Goal: Task Accomplishment & Management: Manage account settings

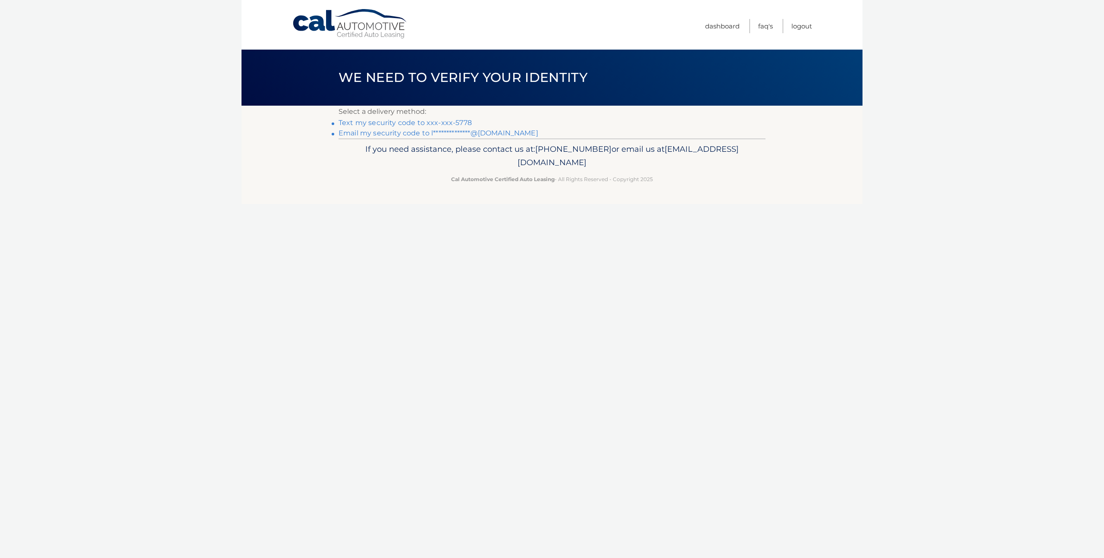
click at [381, 119] on link "Text my security code to xxx-xxx-5778" at bounding box center [405, 123] width 133 height 8
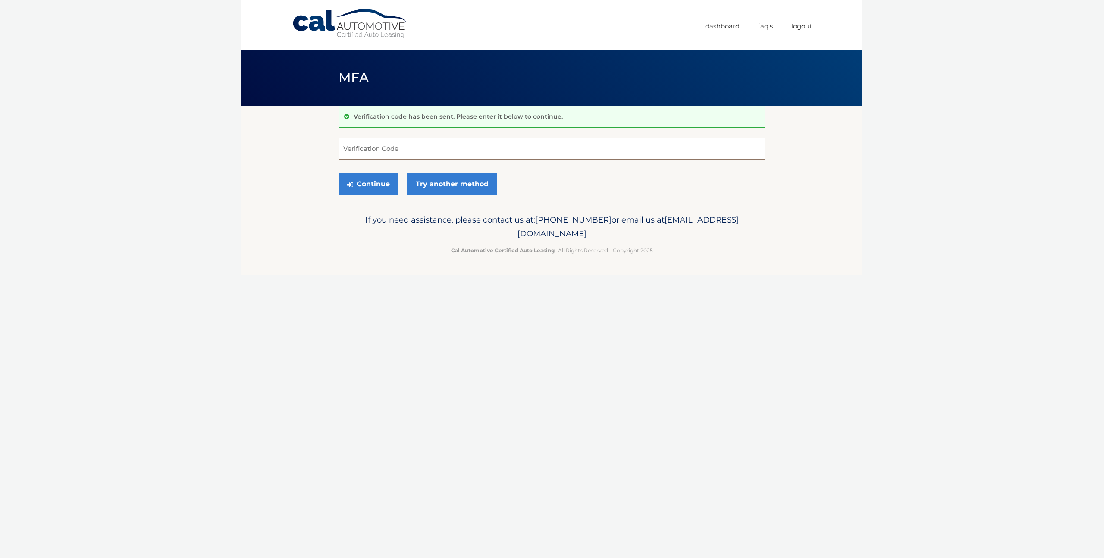
click at [353, 148] on input "Verification Code" at bounding box center [552, 149] width 427 height 22
type input "123798"
click at [365, 186] on button "Continue" at bounding box center [369, 184] width 60 height 22
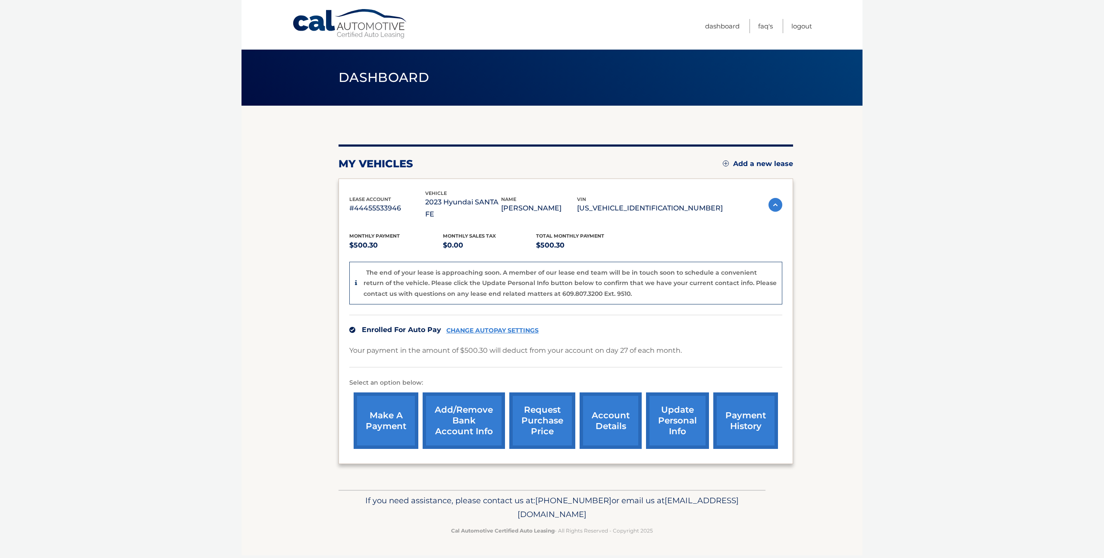
click at [605, 418] on link "account details" at bounding box center [611, 420] width 62 height 56
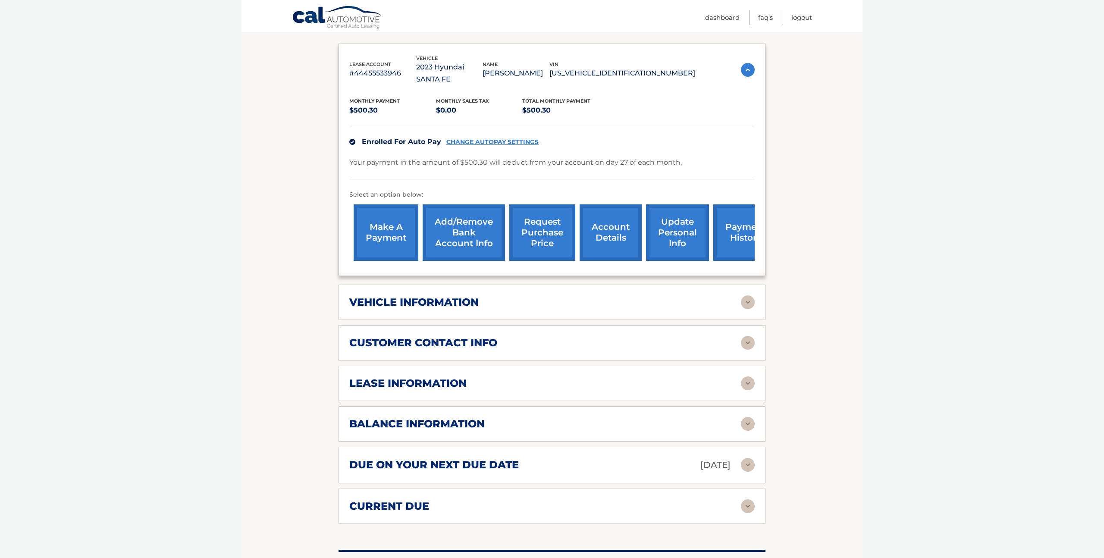
scroll to position [150, 0]
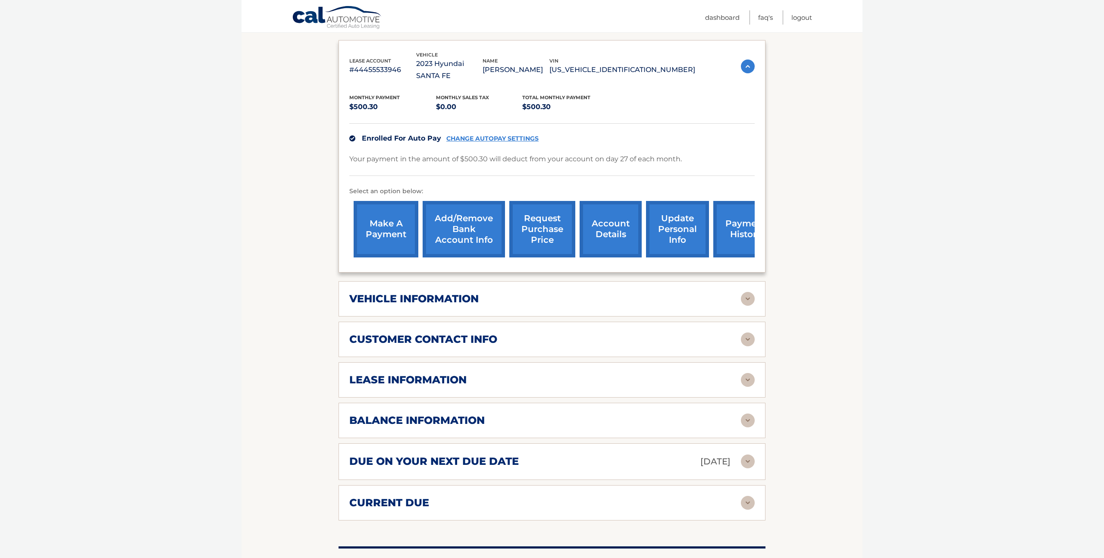
click at [747, 373] on img at bounding box center [748, 380] width 14 height 14
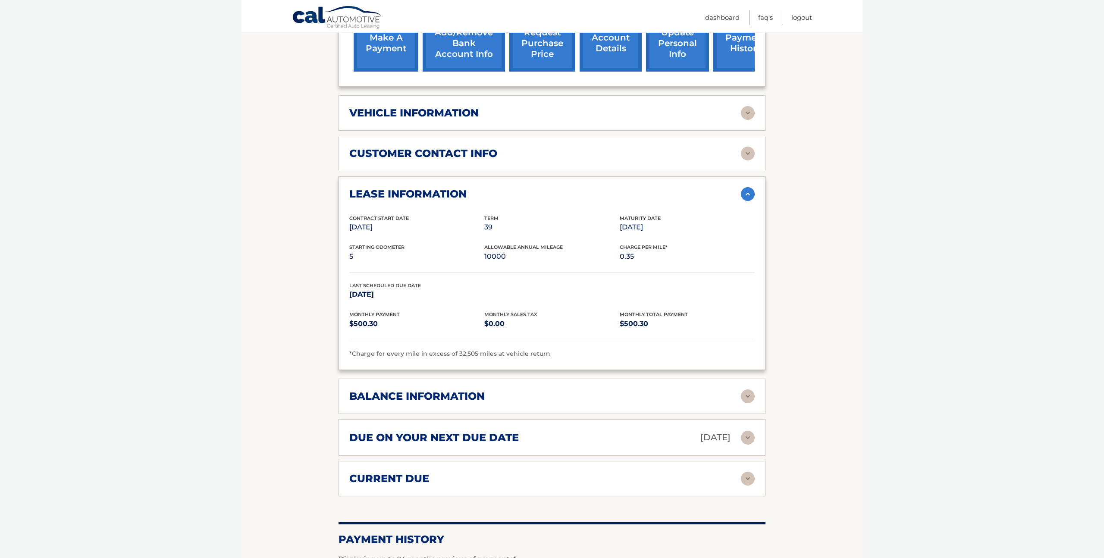
scroll to position [337, 0]
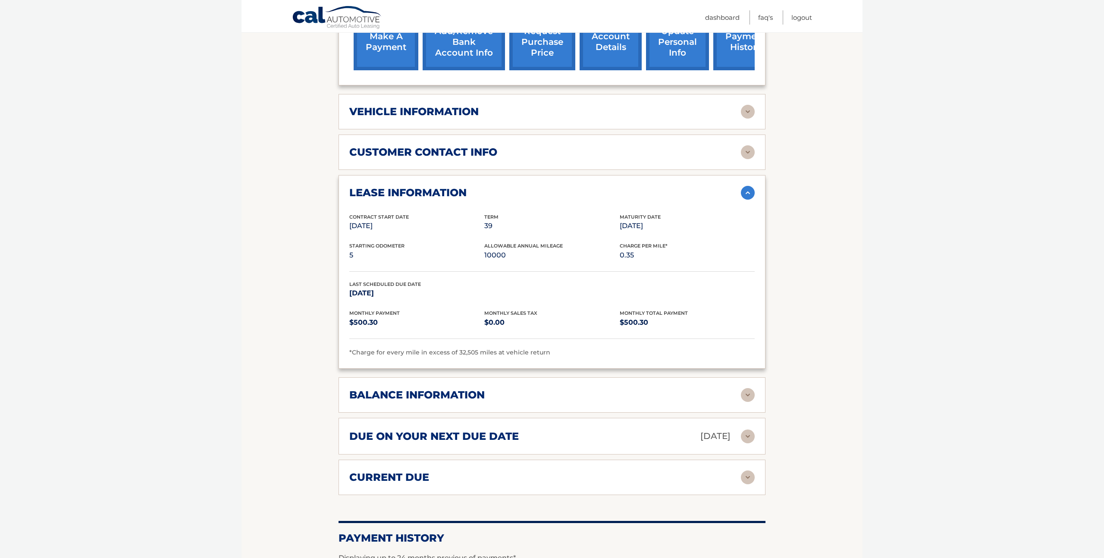
click at [749, 471] on img at bounding box center [748, 478] width 14 height 14
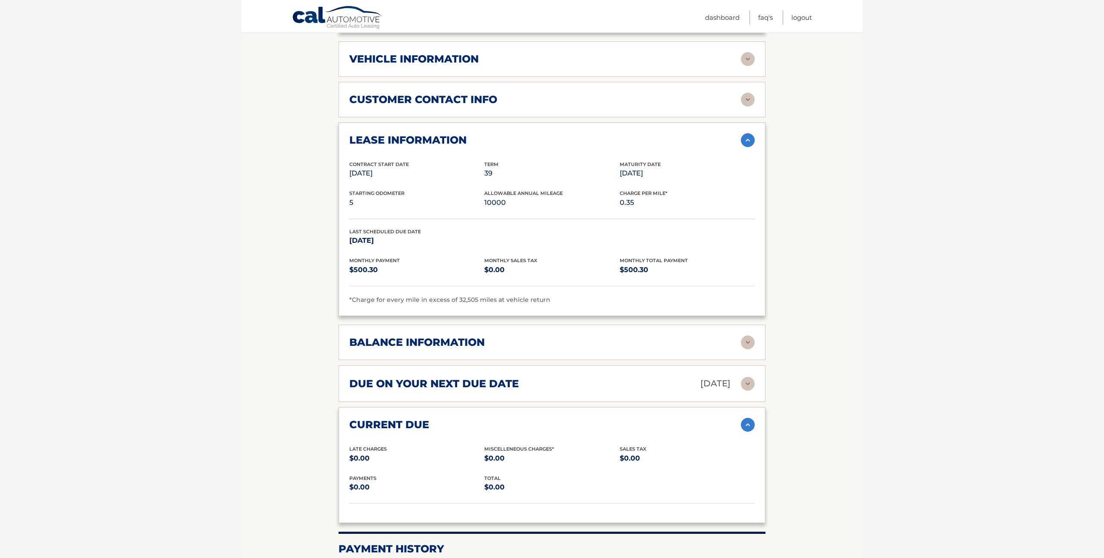
scroll to position [389, 0]
click at [744, 418] on img at bounding box center [748, 425] width 14 height 14
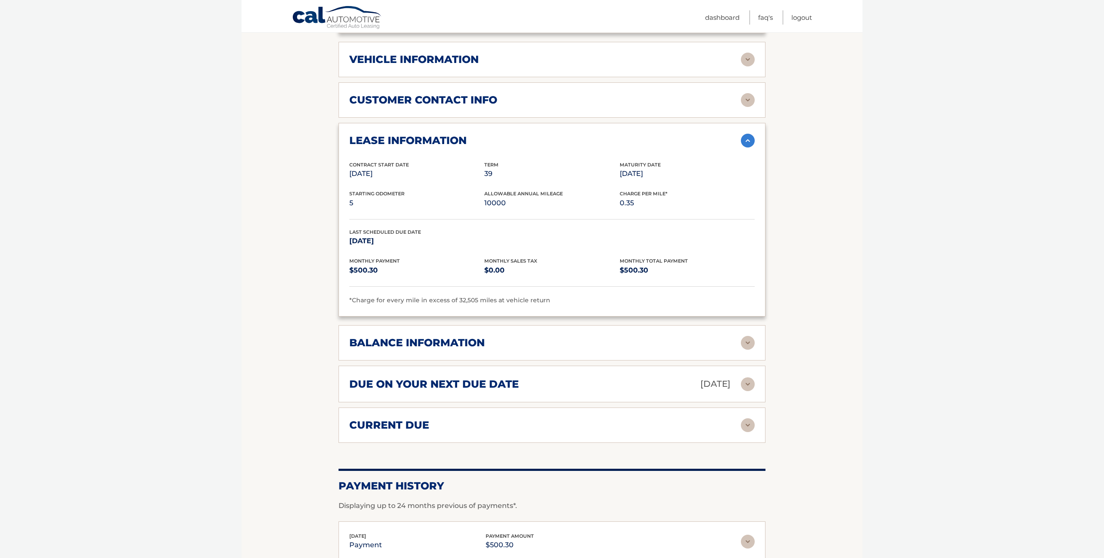
click at [745, 336] on img at bounding box center [748, 343] width 14 height 14
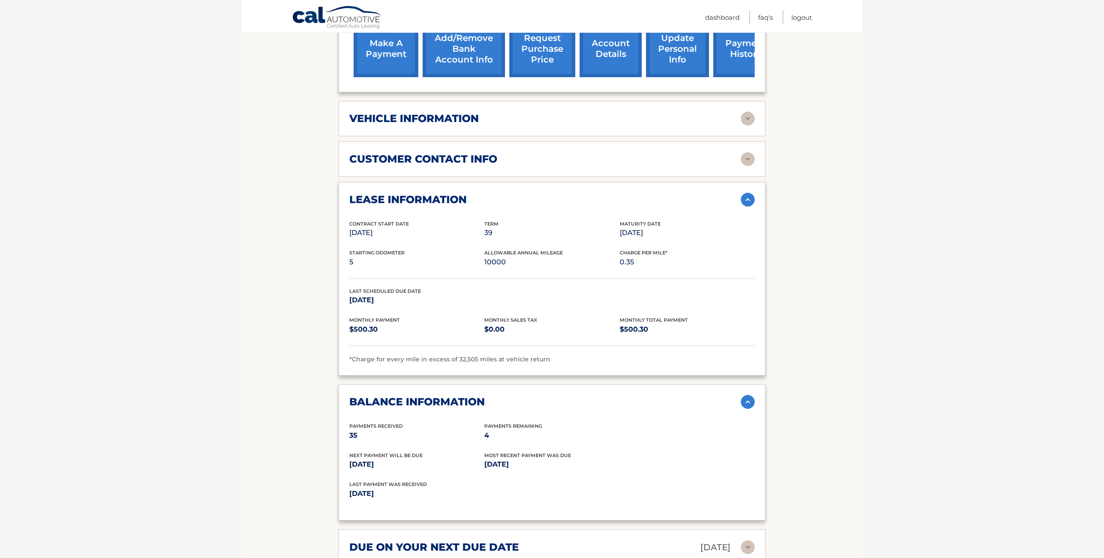
scroll to position [328, 0]
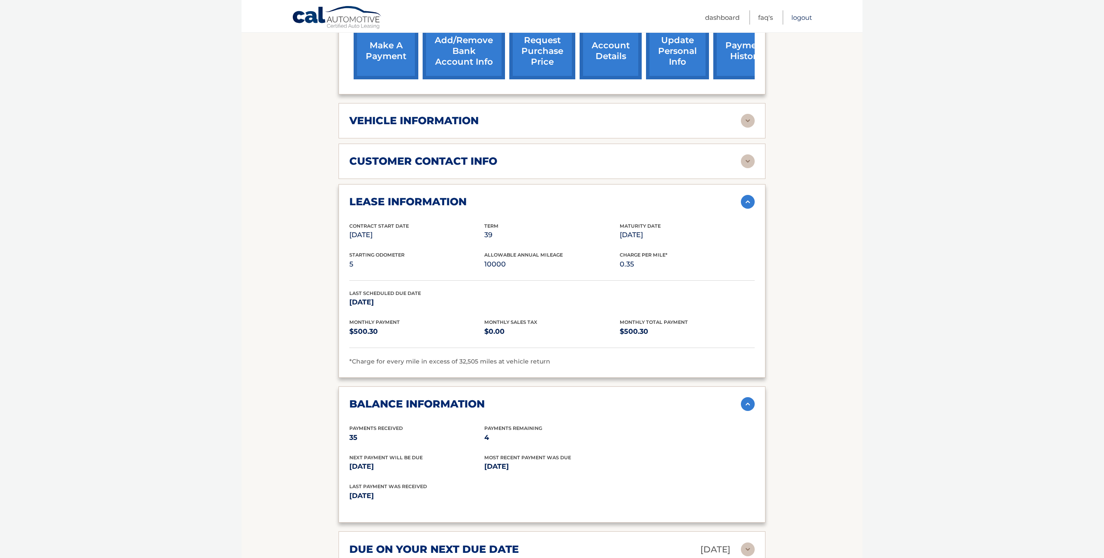
click at [801, 16] on link "Logout" at bounding box center [801, 17] width 21 height 14
